Goal: Task Accomplishment & Management: Complete application form

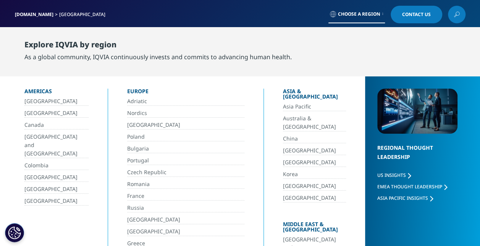
click at [386, 15] on div "[DOMAIN_NAME] [GEOGRAPHIC_DATA] Choose a Region Contact Us" at bounding box center [240, 15] width 451 height 18
click at [384, 15] on link "Choose a Region" at bounding box center [357, 15] width 57 height 18
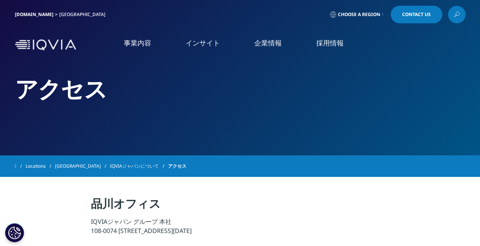
click at [384, 15] on link "Choose a Region" at bounding box center [357, 15] width 57 height 18
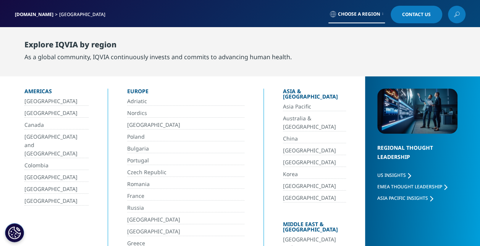
click at [283, 158] on link "[GEOGRAPHIC_DATA]" at bounding box center [314, 162] width 63 height 9
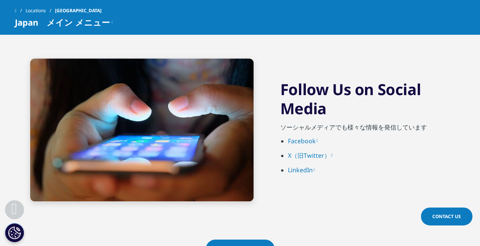
scroll to position [1720, 0]
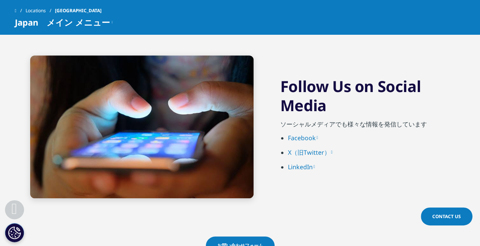
click at [451, 217] on span "Contact Us" at bounding box center [447, 216] width 29 height 6
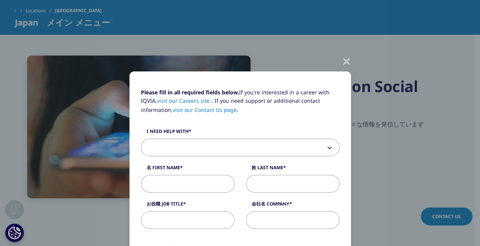
click at [328, 150] on span at bounding box center [240, 148] width 198 height 18
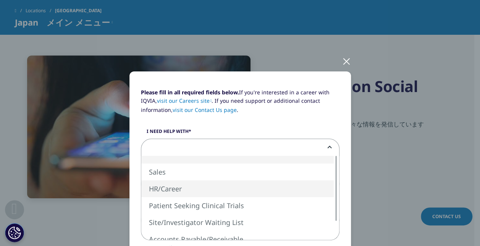
select select "HR Career"
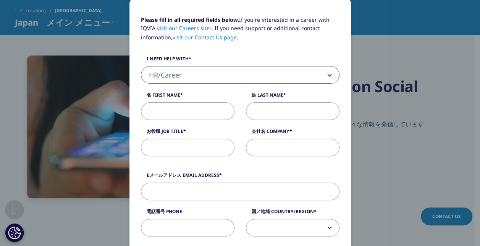
scroll to position [76, 0]
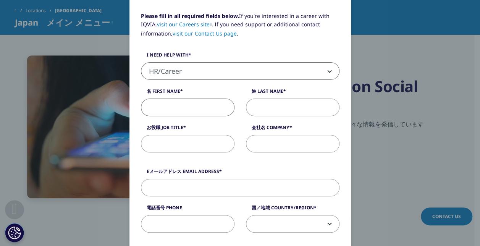
click at [195, 106] on input "名 First Name" at bounding box center [188, 108] width 94 height 18
type input "[PERSON_NAME]"
type input "ブリストル・マイヤーズ　スクイブ株式会社"
type input "[PERSON_NAME][EMAIL_ADDRESS][DOMAIN_NAME]"
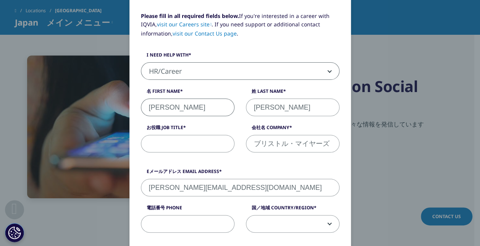
type input "08012203054"
select select "[GEOGRAPHIC_DATA]"
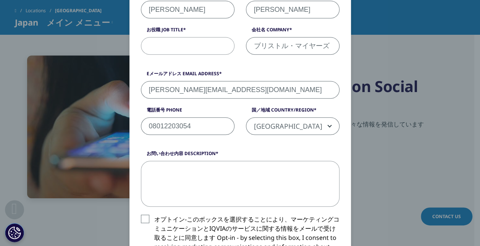
scroll to position [191, 0]
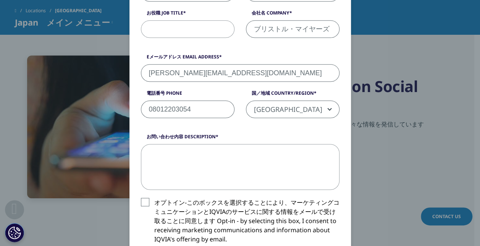
drag, startPoint x: 216, startPoint y: 110, endPoint x: 133, endPoint y: 110, distance: 82.9
click at [135, 110] on div "電話番号 Phone [PHONE_NUMBER]" at bounding box center [187, 104] width 105 height 28
type input "09080716001"
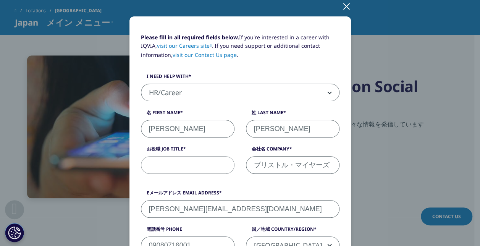
scroll to position [101, 0]
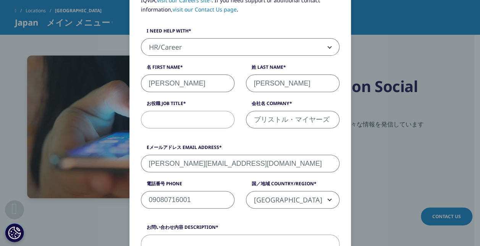
click at [234, 162] on input "[PERSON_NAME][EMAIL_ADDRESS][DOMAIN_NAME]" at bounding box center [240, 164] width 199 height 18
drag, startPoint x: 234, startPoint y: 162, endPoint x: 103, endPoint y: 162, distance: 130.7
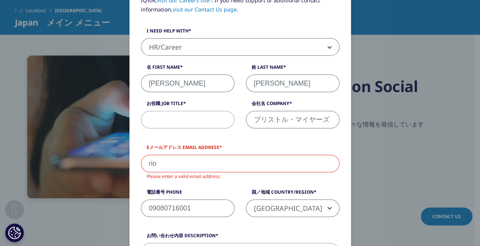
type input "[EMAIL_ADDRESS][DOMAIN_NAME]"
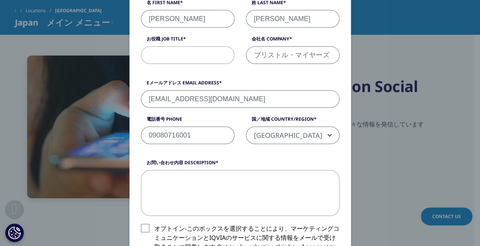
scroll to position [177, 0]
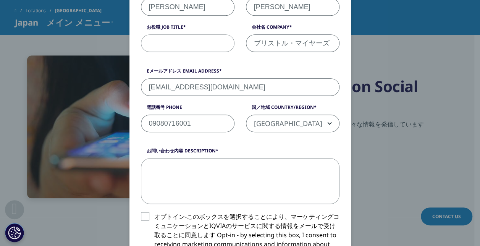
click at [283, 173] on textarea "お問い合わせ内容 Description" at bounding box center [240, 181] width 199 height 46
type textarea "2"
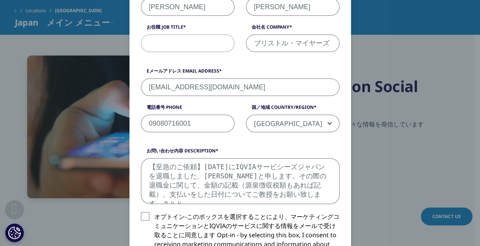
scroll to position [3, 0]
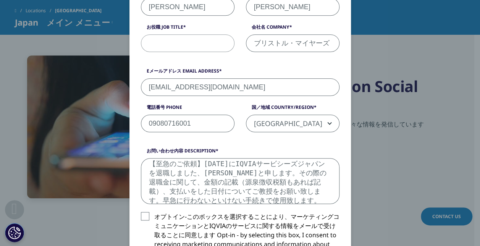
click at [218, 174] on textarea "【至急のご依頼】[DATE]にIQVIAサービシーズジャパンを退職しました、[PERSON_NAME]と申します。その際の退職金に関して、金額の記載（源泉徴収…" at bounding box center [240, 181] width 199 height 46
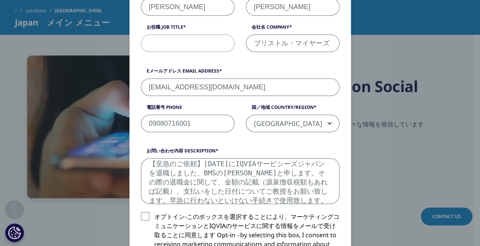
drag, startPoint x: 301, startPoint y: 172, endPoint x: 318, endPoint y: 171, distance: 17.2
click at [318, 171] on textarea "【至急のご依頼】[DATE]にIQVIAサービシーズジャパンを退職しました、BMSの[PERSON_NAME]と申します。その際の退職金に関して、金額の記載（…" at bounding box center [240, 181] width 199 height 46
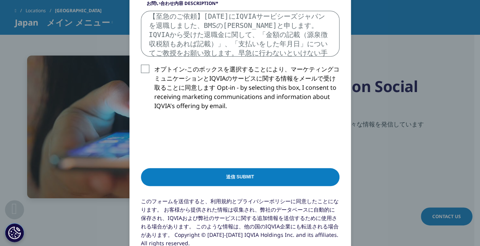
scroll to position [368, 0]
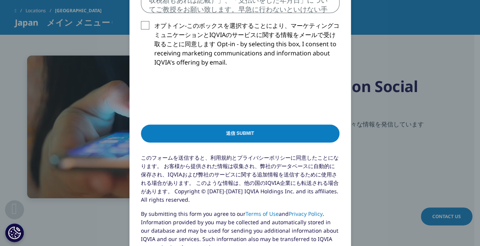
type textarea "【至急のご依頼】[DATE]にIQVIAサービシーズジャパンを退職しました、BMSの[PERSON_NAME]と申します。IQVIAから受けた退職金に関して、…"
click at [221, 135] on input "送信 Submit" at bounding box center [240, 134] width 199 height 18
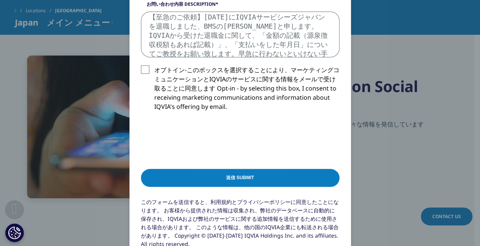
scroll to position [326, 0]
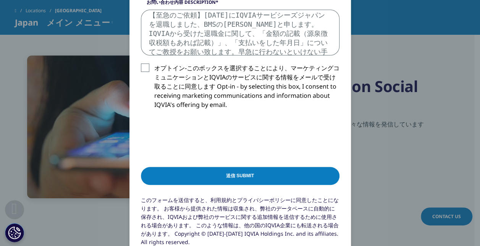
type input "MR（[PERSON_NAME]）"
click at [297, 50] on textarea "【至急のご依頼】[DATE]にIQVIAサービシーズジャパンを退職しました、BMSの[PERSON_NAME]と申します。IQVIAから受けた退職金に関して、…" at bounding box center [240, 33] width 199 height 46
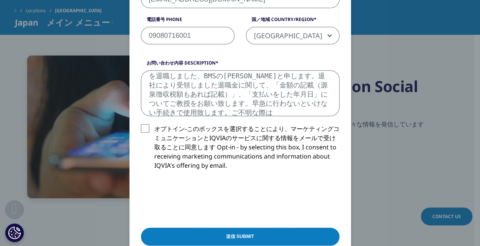
scroll to position [249, 0]
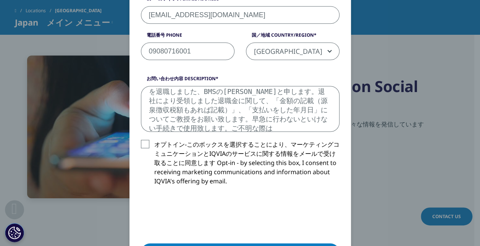
click at [204, 111] on textarea "【至急のご依頼】[DATE]にIQVIAサービシーズジャパンを退職しました、BMSの[PERSON_NAME]と申します。退社により受領しました退職金に関して…" at bounding box center [240, 109] width 199 height 46
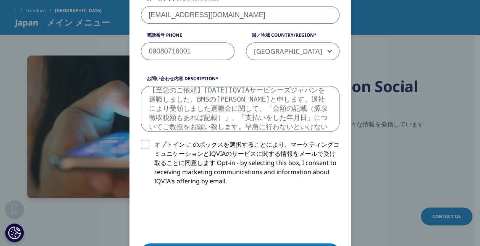
click at [206, 97] on textarea "【至急のご依頼】[DATE]IQVIAサービシーズジャパンを退職しました、BMSの[PERSON_NAME]と申します。退社により受領しました退職金に関して、…" at bounding box center [240, 109] width 199 height 46
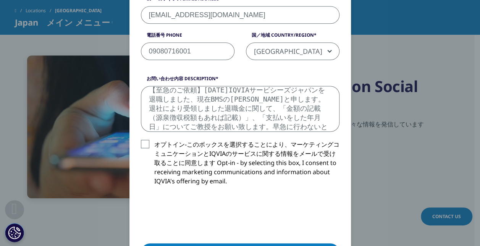
click at [309, 98] on textarea "【至急のご依頼】[DATE]IQVIAサービシーズジャパンを退職しました、現在BMSの[PERSON_NAME]と申します。退社により受領しました退職金に関し…" at bounding box center [240, 109] width 199 height 46
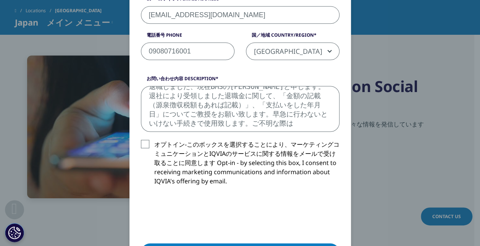
click at [296, 125] on textarea "【至急のご依頼】[DATE]IQVIAサービシーズジャパンを退職しました、現在BMSの[PERSON_NAME]と申します。 退社により受領しました退職金に関…" at bounding box center [240, 109] width 199 height 46
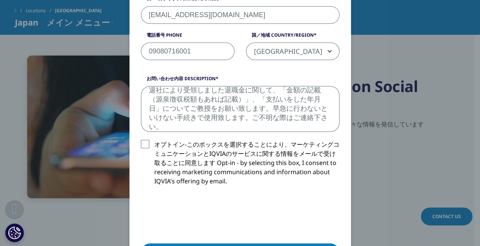
click at [250, 118] on textarea "【至急のご依頼】[DATE]IQVIAサービシーズジャパンを退職しました、現在BMSの[PERSON_NAME]と申します。 退社により受領しました退職金に関…" at bounding box center [240, 109] width 199 height 46
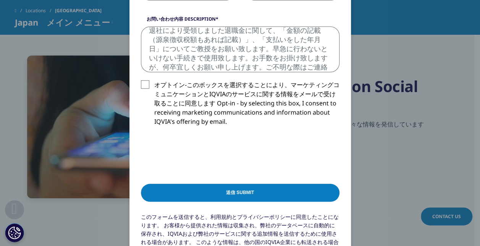
scroll to position [326, 0]
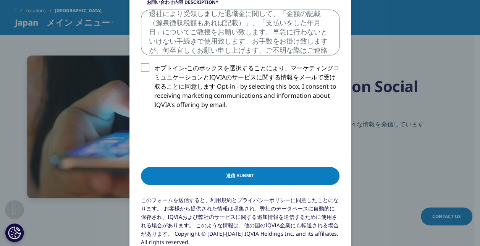
type textarea "【至急のご依頼】[DATE]IQVIAサービシーズジャパンを退職しました、現在BMSの[PERSON_NAME]と申します。 退社により受領しました退職金に関…"
click at [270, 174] on input "送信 Submit" at bounding box center [240, 176] width 199 height 18
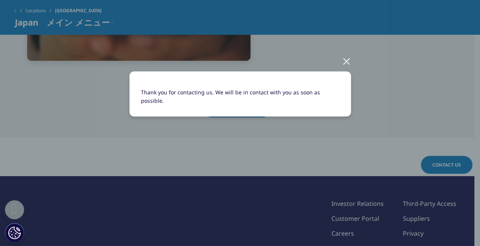
scroll to position [1792, 0]
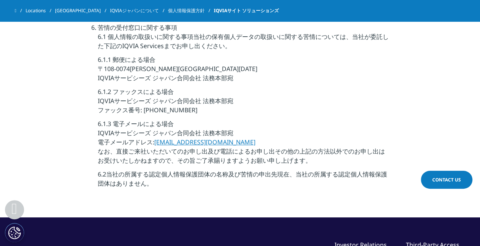
scroll to position [2332, 0]
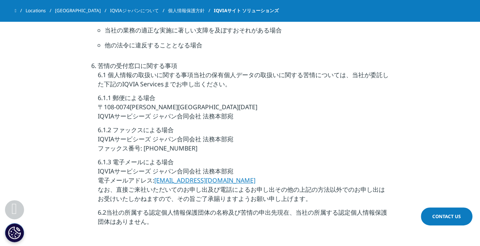
click at [209, 176] on link "japanprivacy@iqvia.com" at bounding box center [204, 180] width 101 height 8
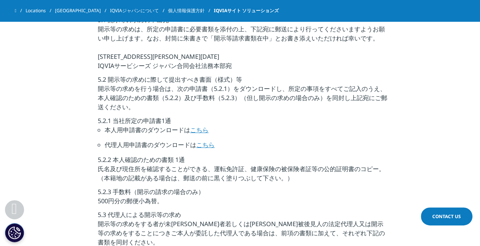
scroll to position [1644, 0]
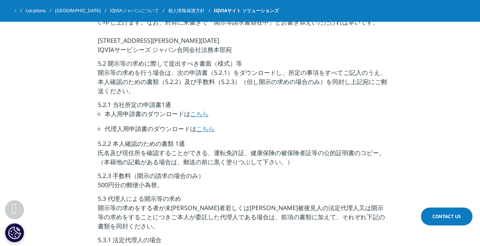
click at [203, 115] on link "こちら" at bounding box center [199, 114] width 18 height 8
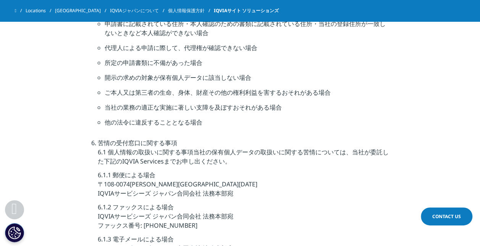
scroll to position [2255, 0]
